Goal: Task Accomplishment & Management: Complete application form

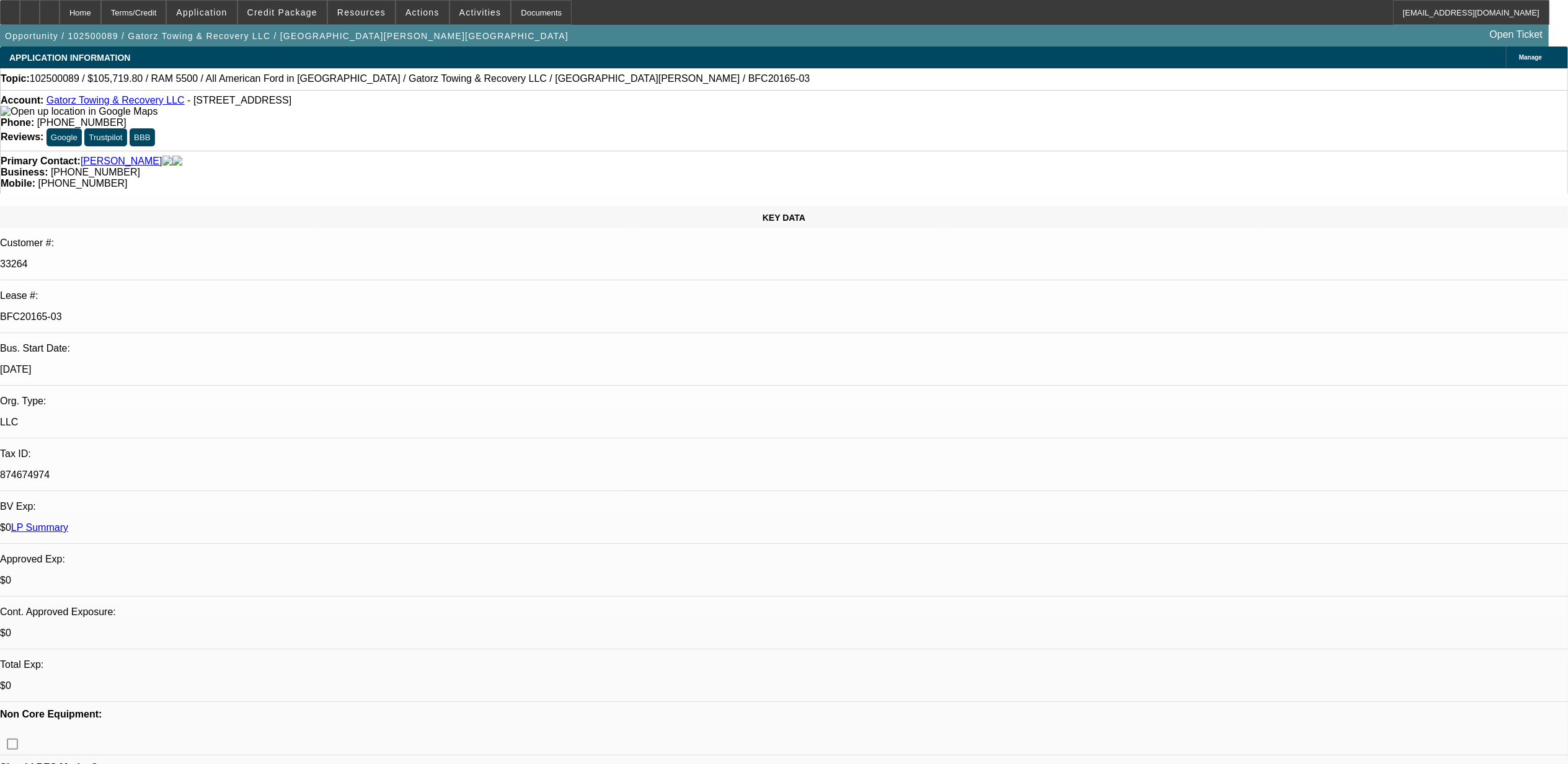
select select "0"
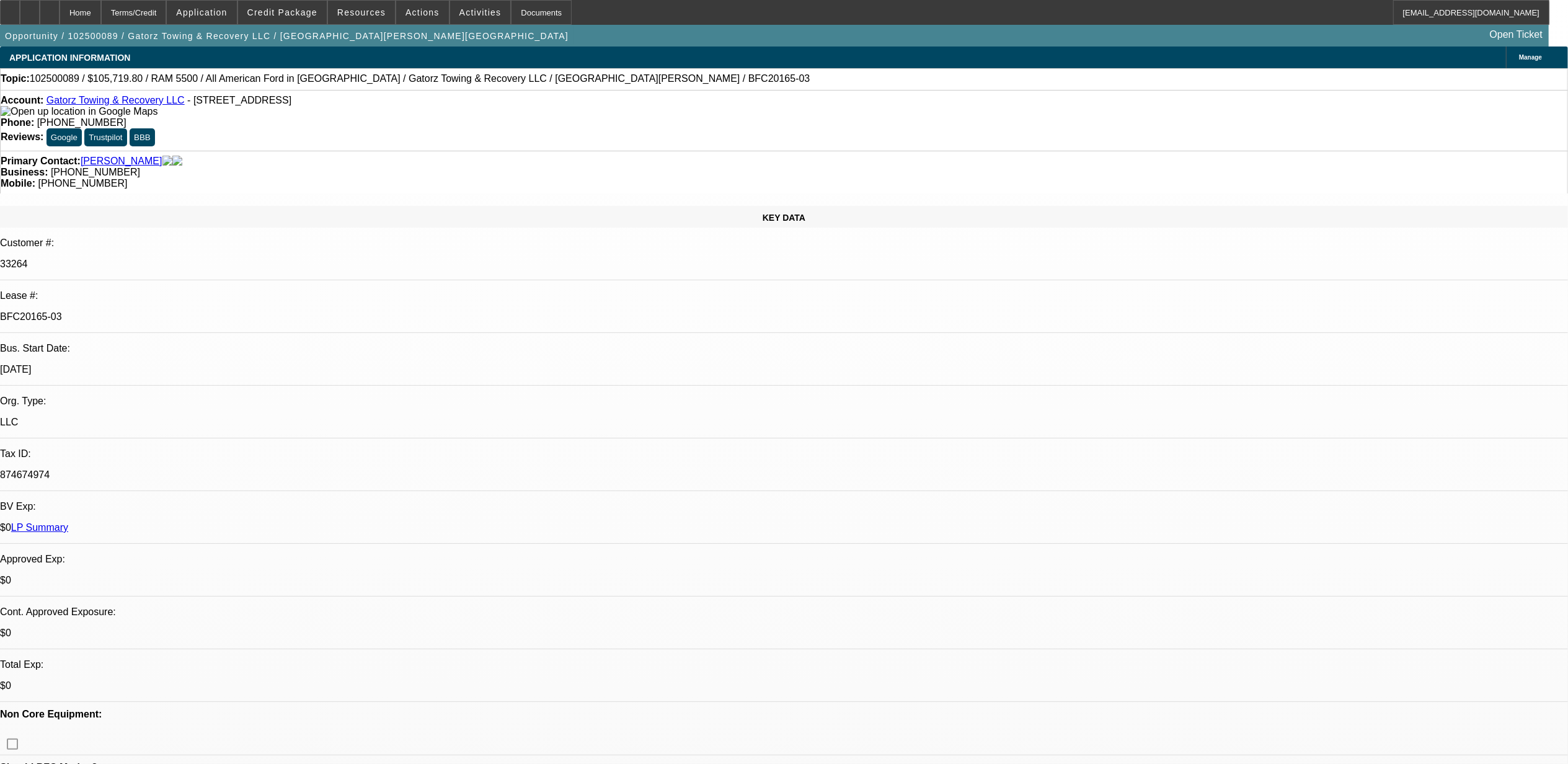
select select "0"
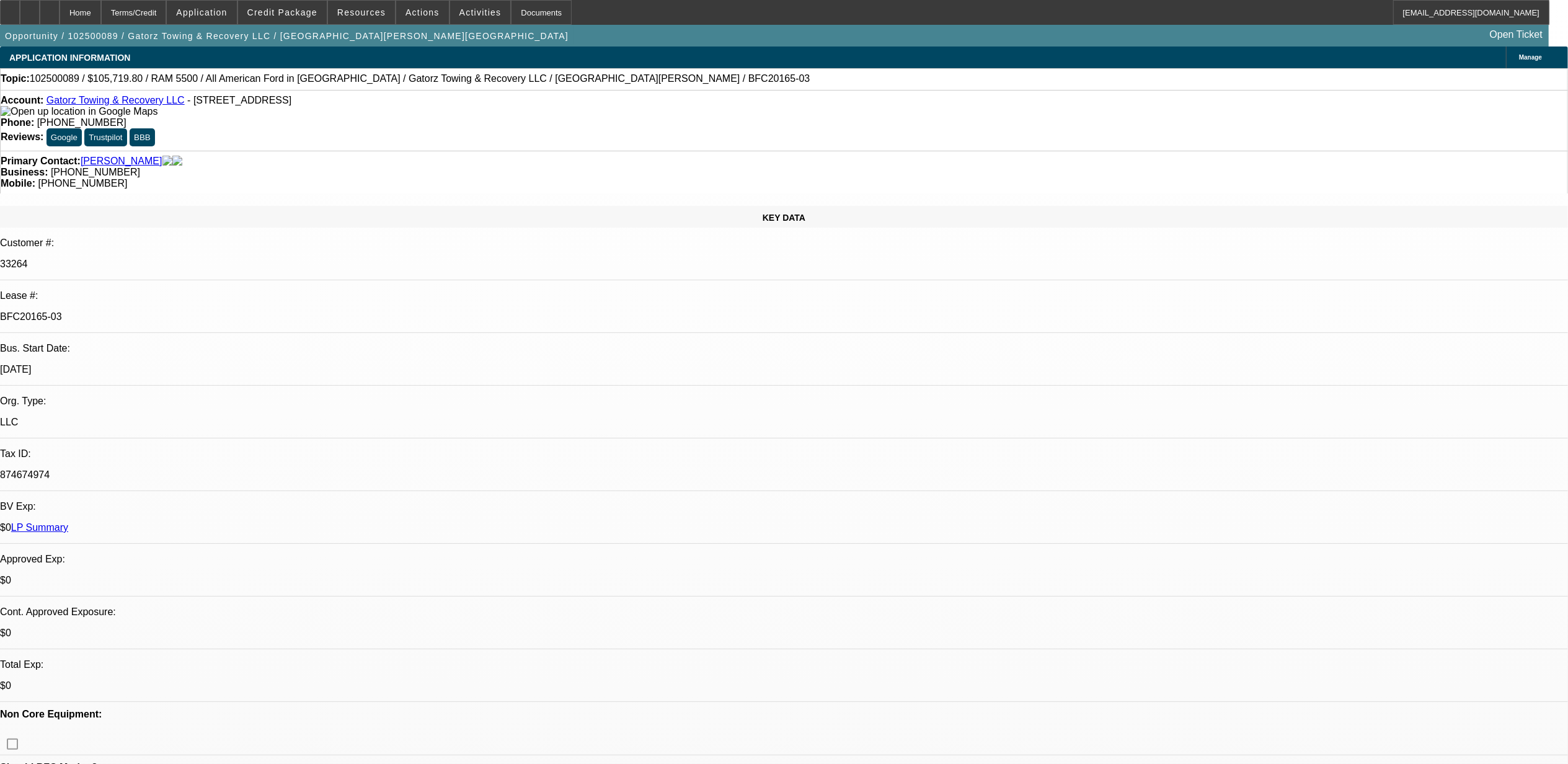
select select "0"
select select "1"
select select "6"
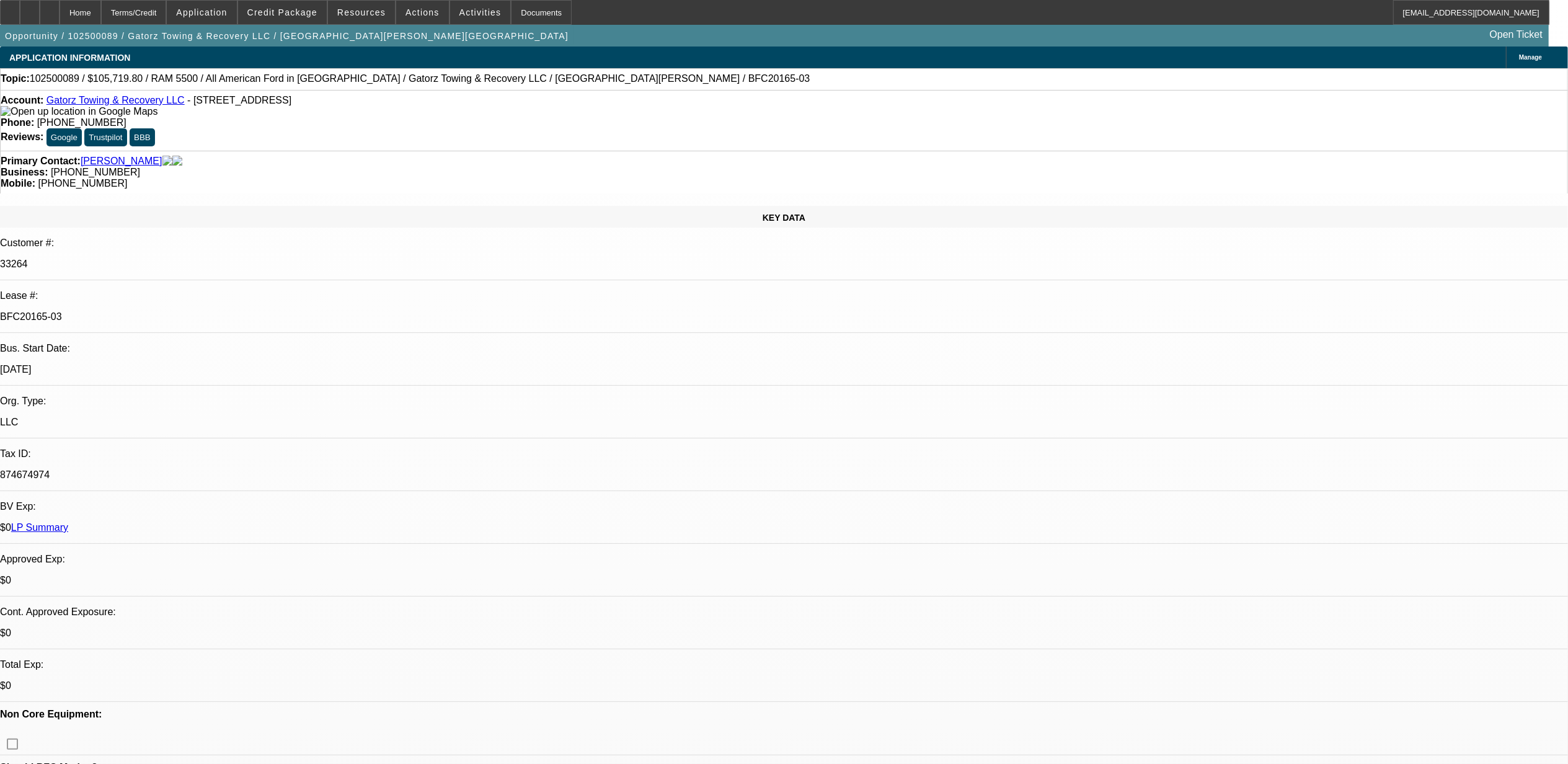
select select "1"
select select "6"
select select "1"
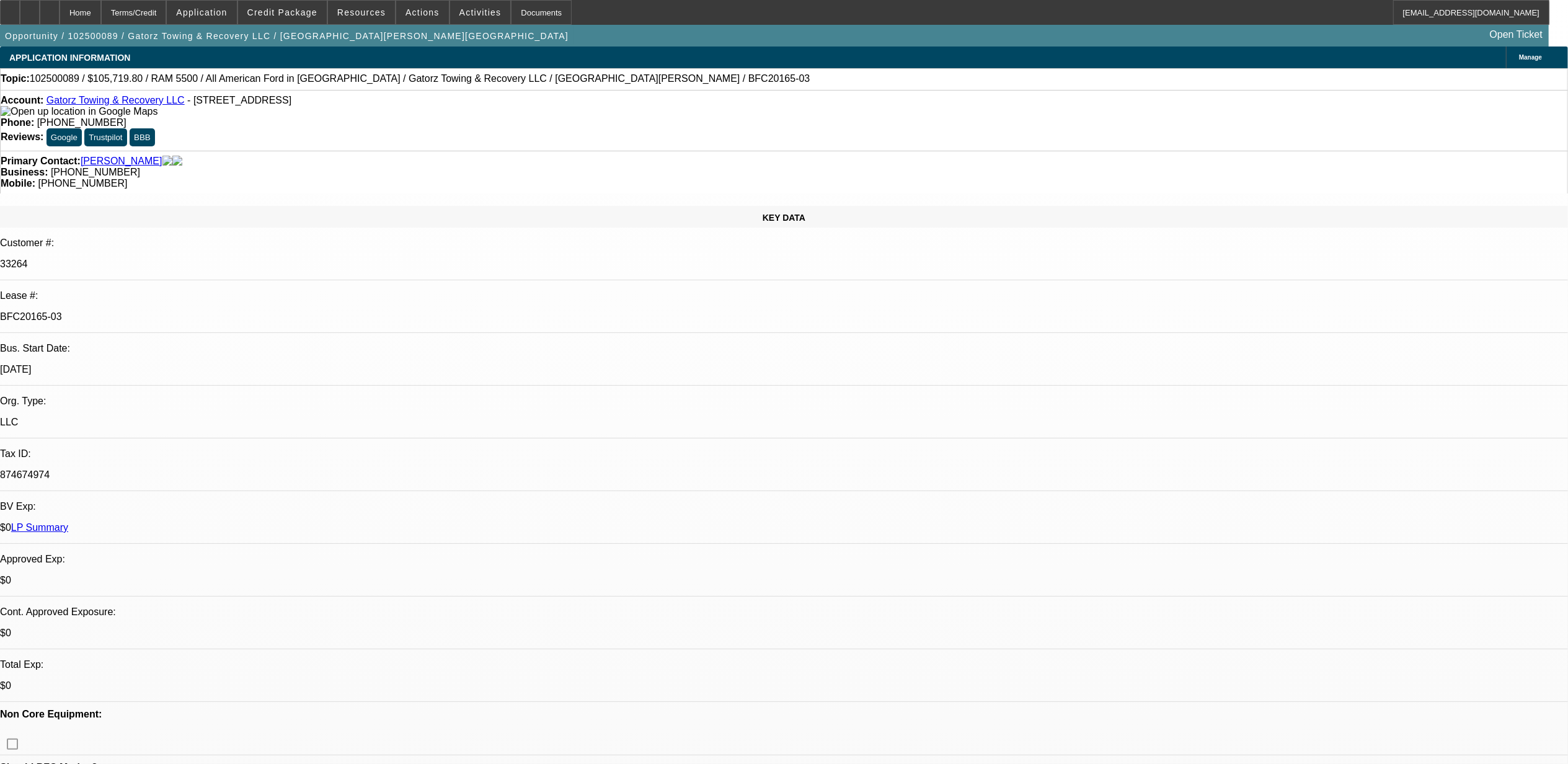
select select "6"
select select "1"
select select "6"
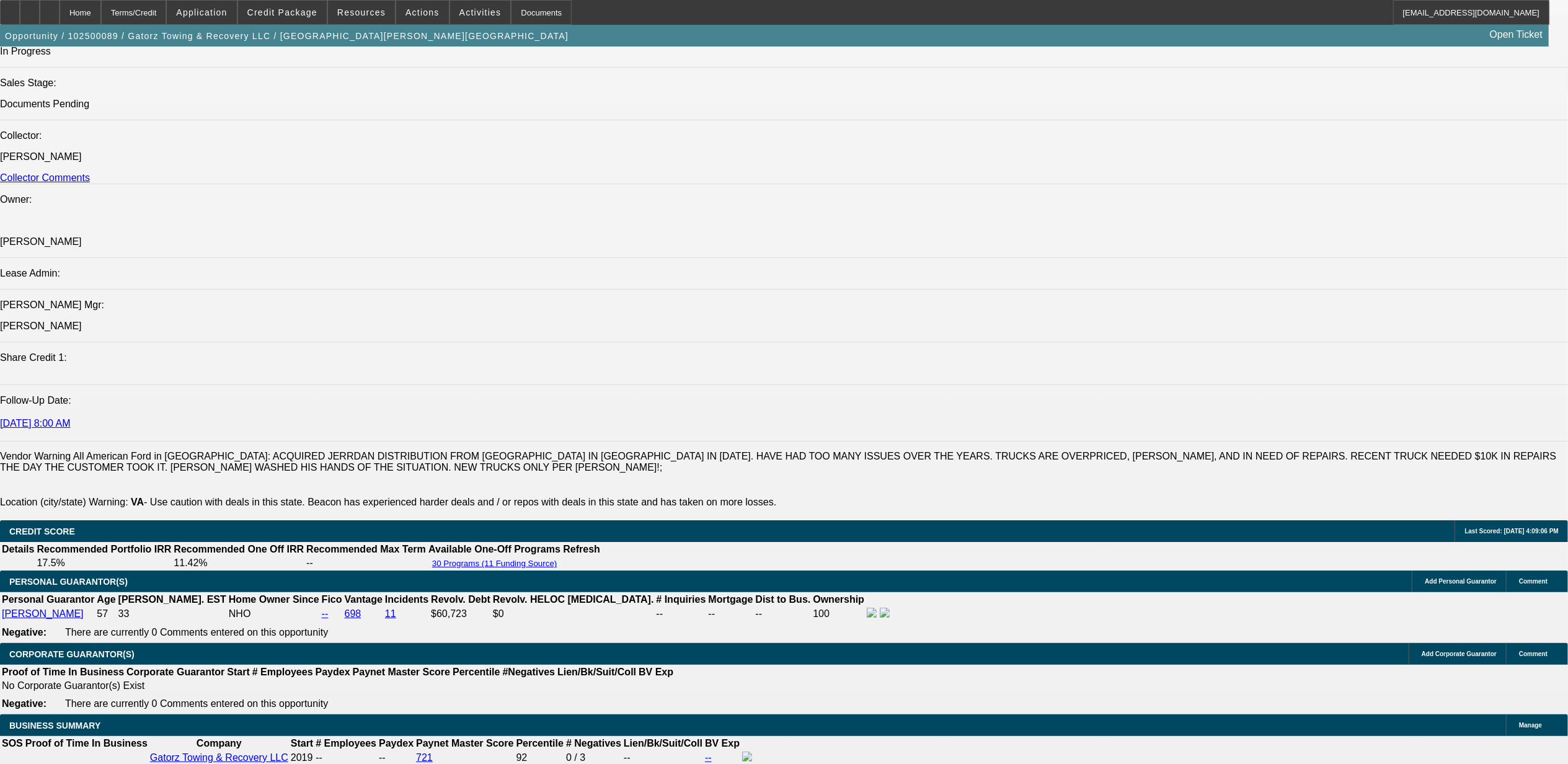
scroll to position [1819, 0]
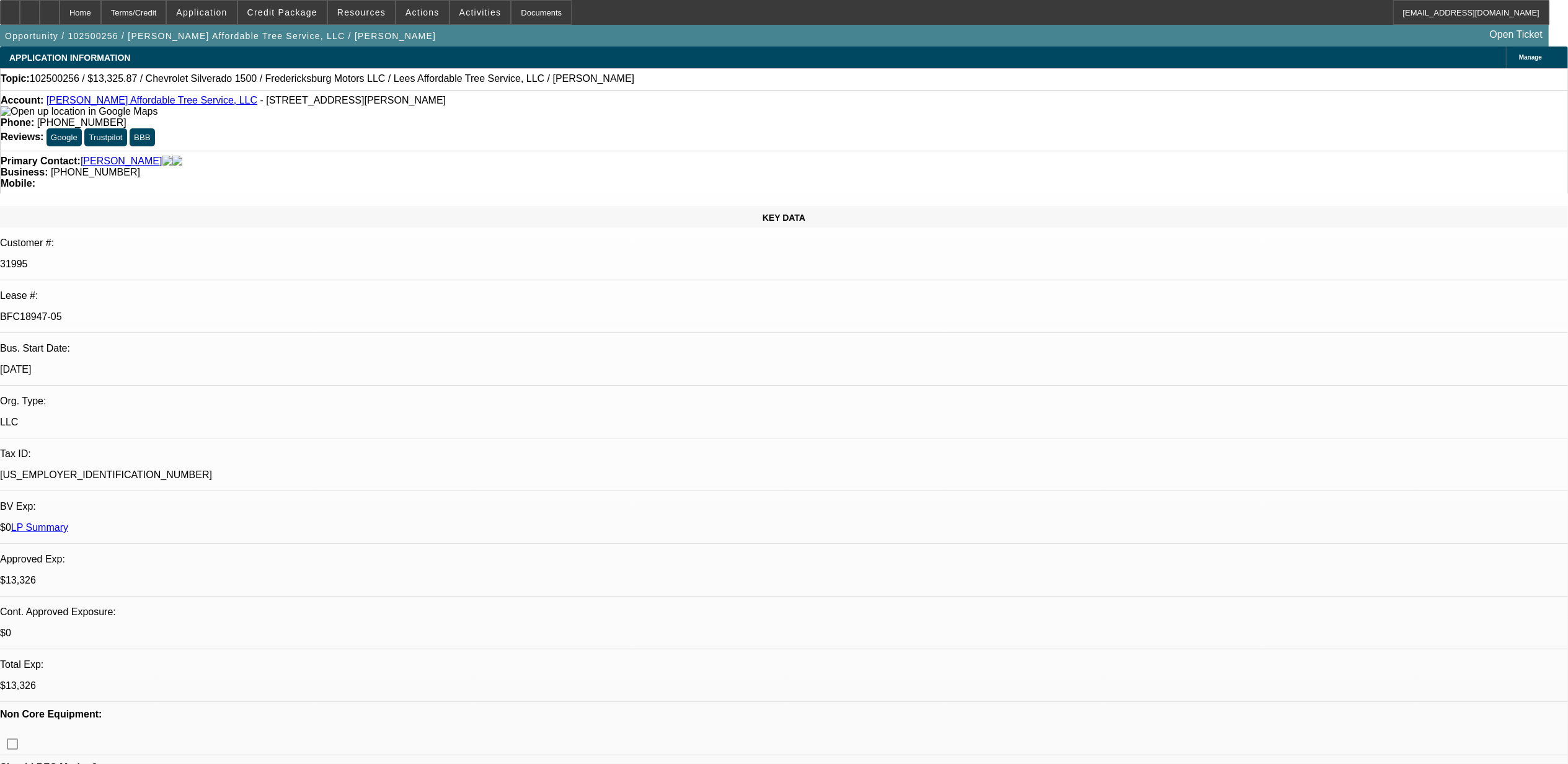
select select "0"
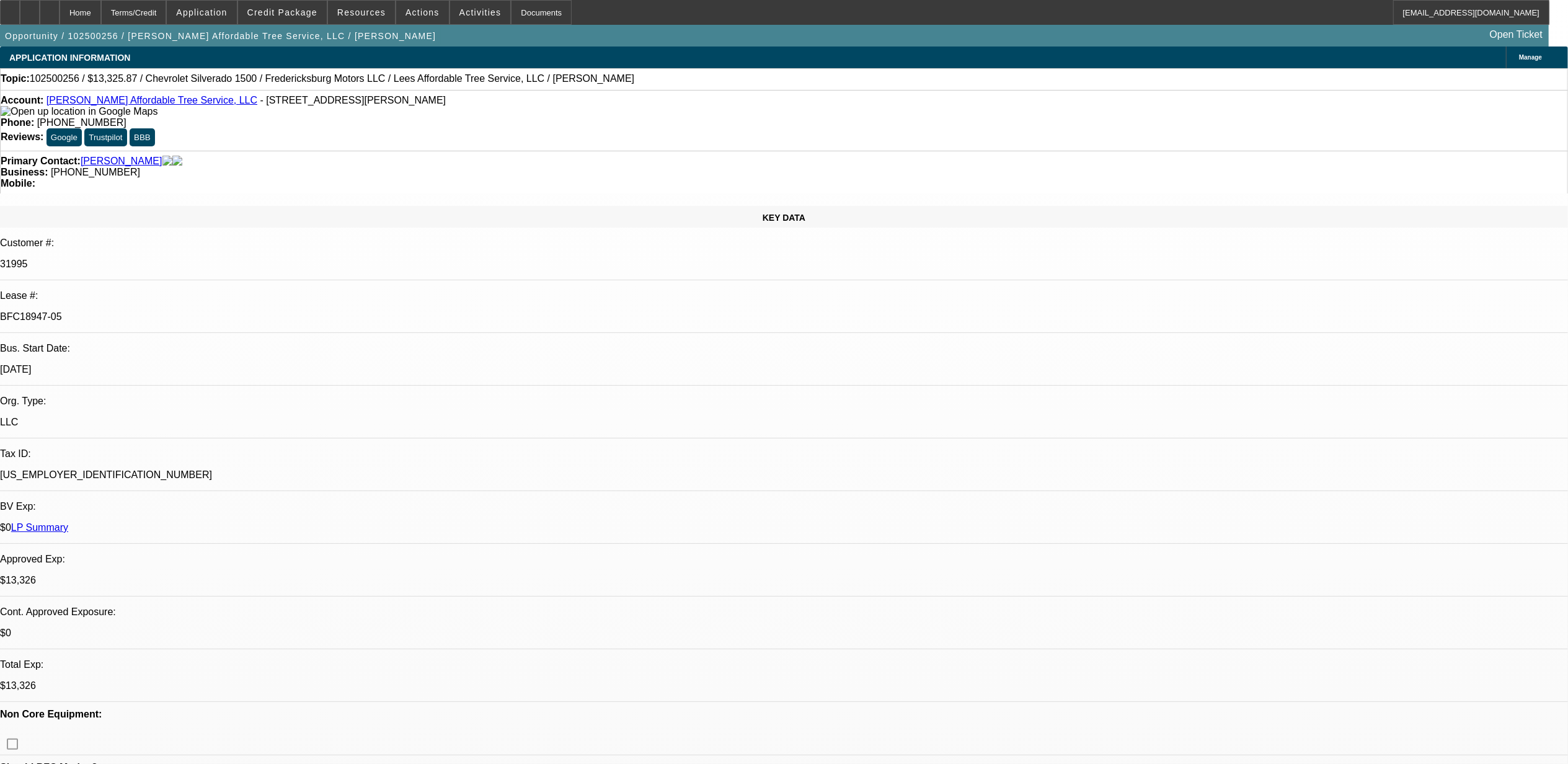
select select "0"
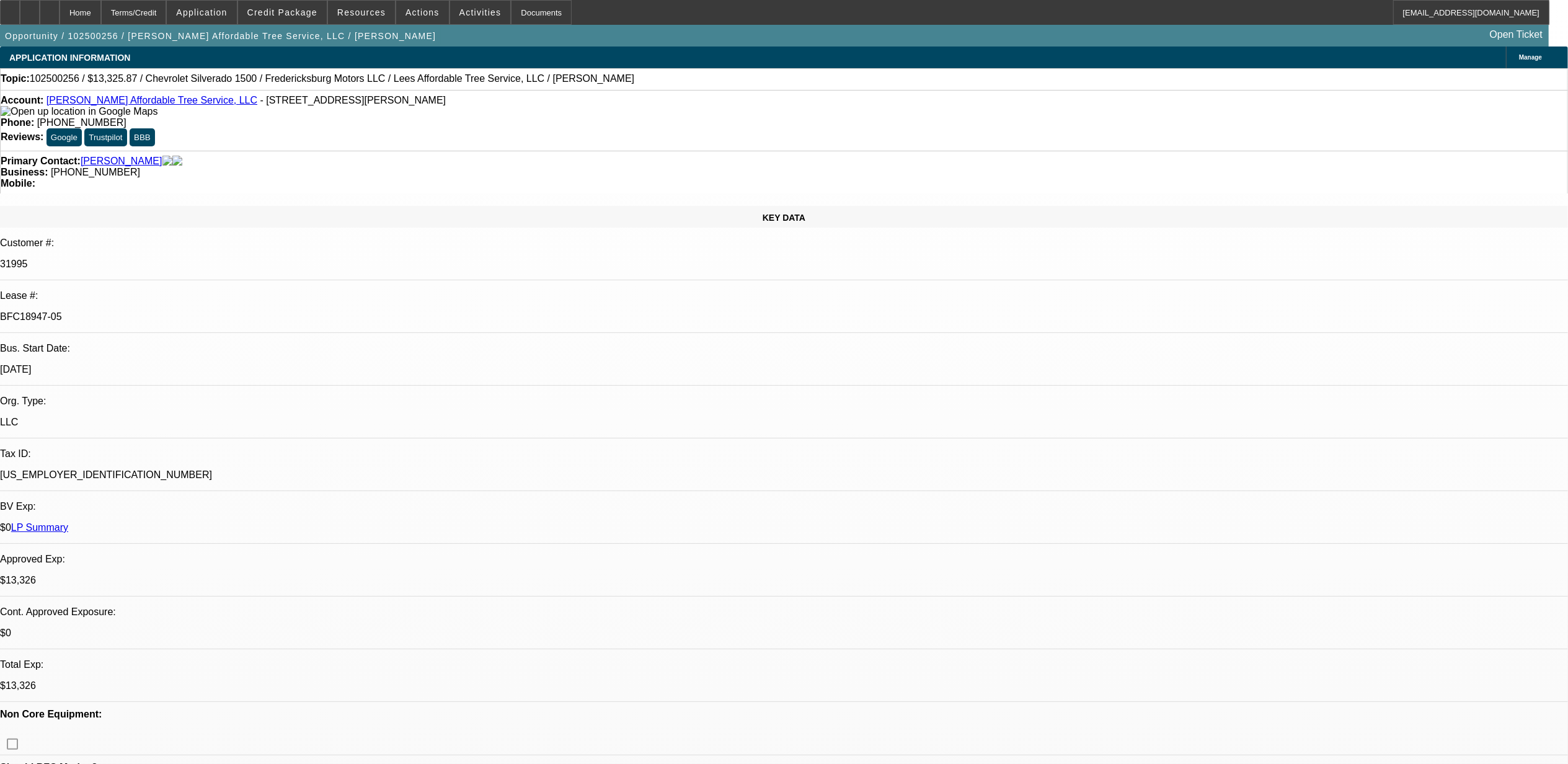
select select "0"
select select "1"
select select "2"
select select "6"
select select "1"
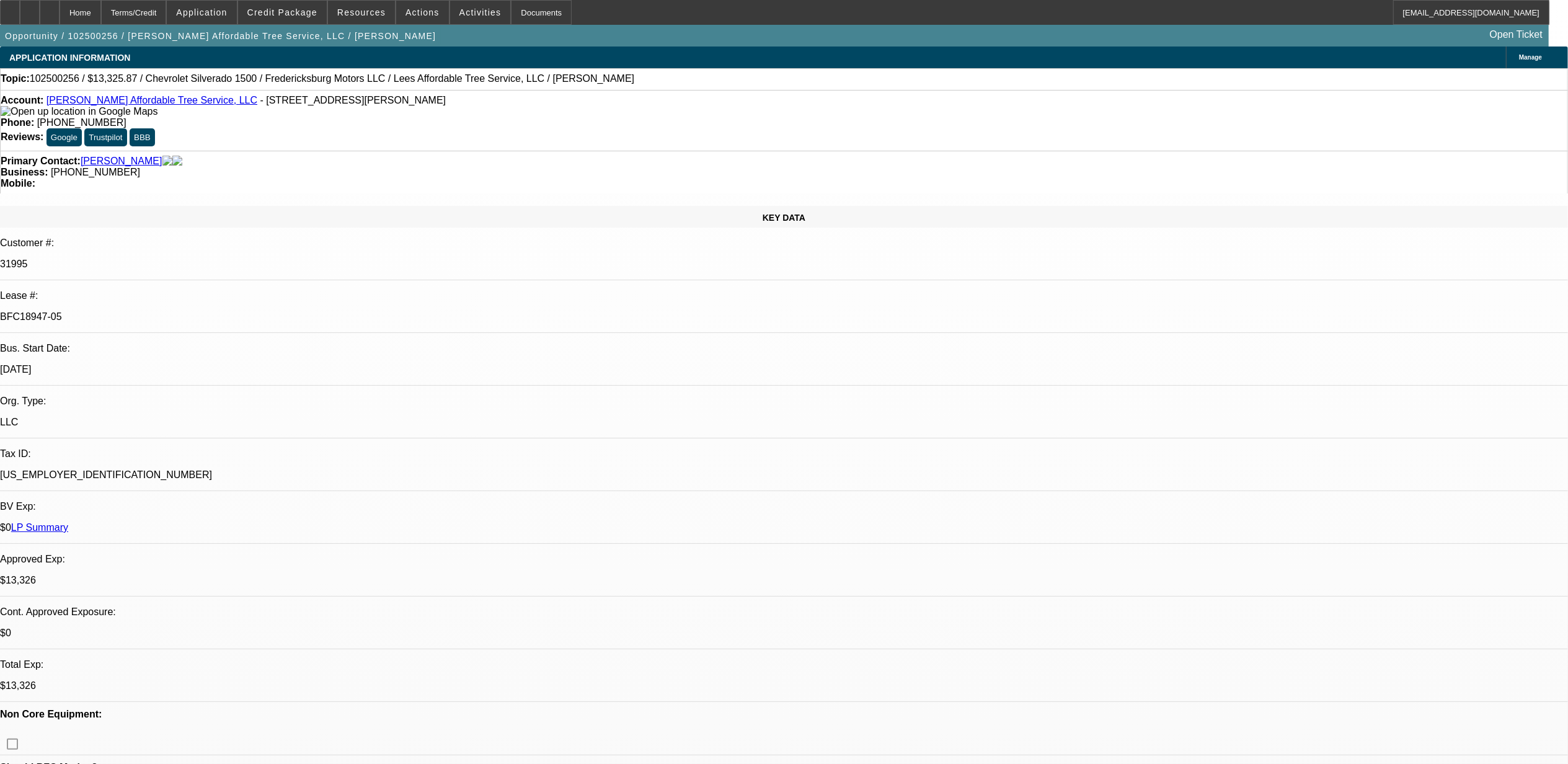
select select "3"
select select "6"
select select "1"
select select "3"
select select "6"
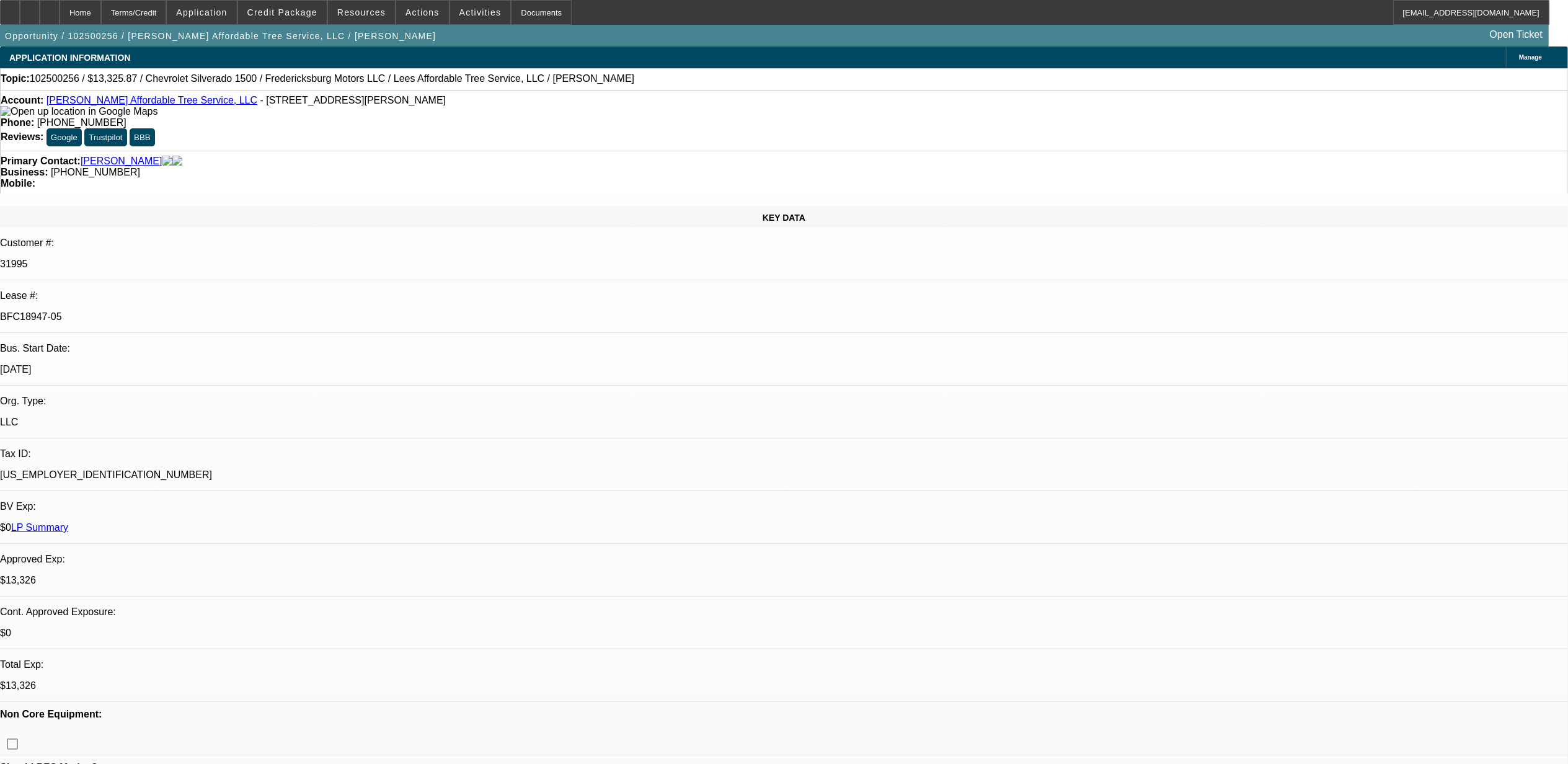
select select "1"
select select "3"
select select "6"
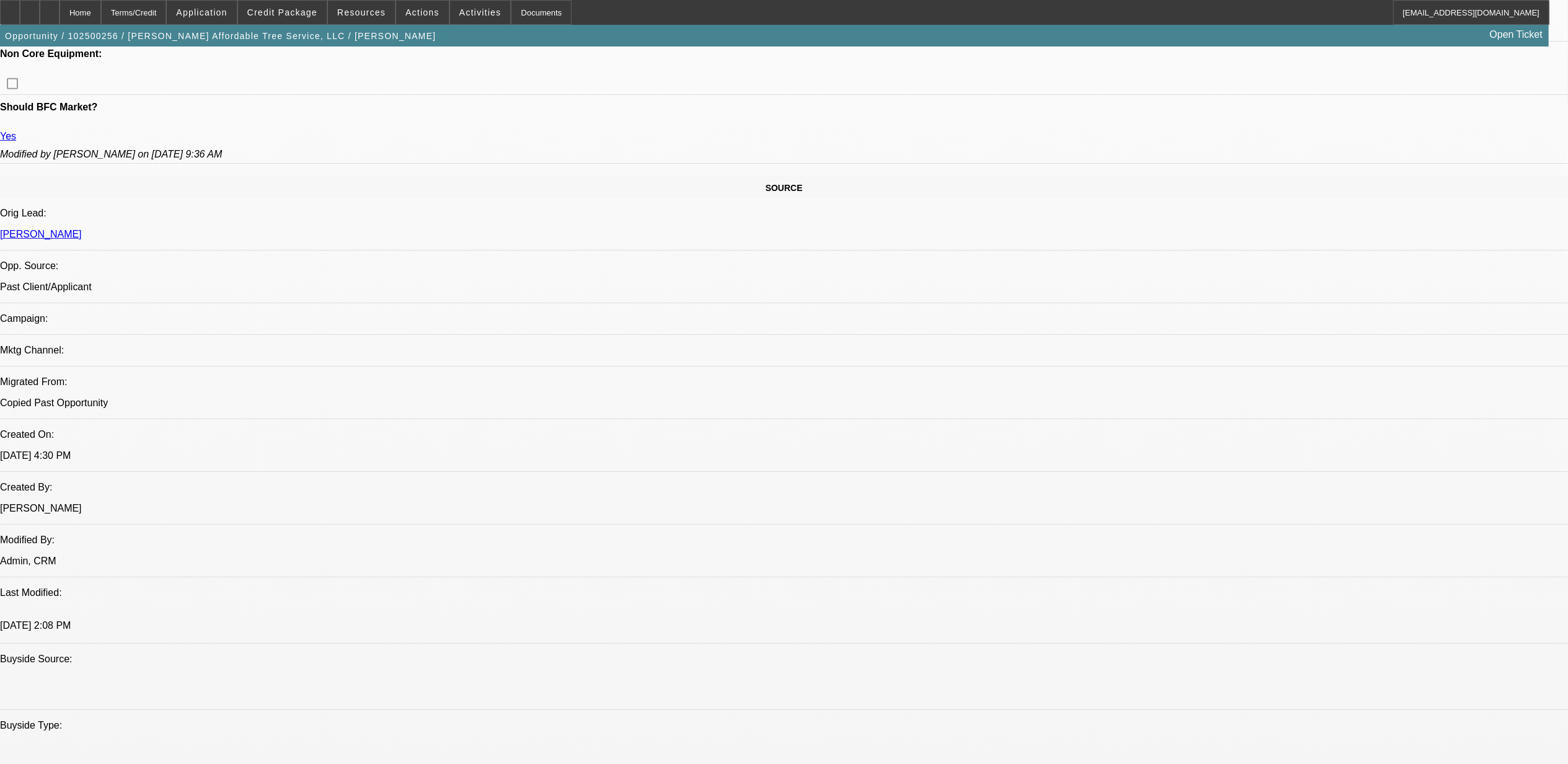
scroll to position [661, 0]
